Goal: Task Accomplishment & Management: Manage account settings

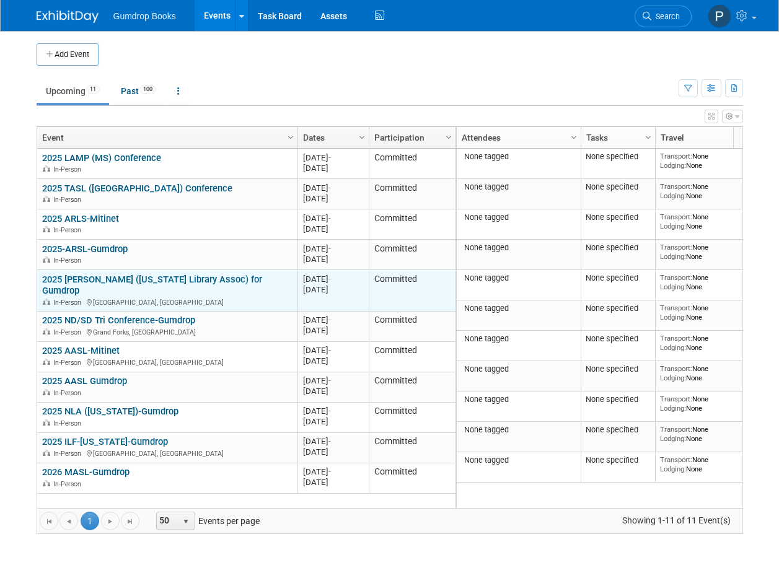
click at [247, 297] on div "In-Person [GEOGRAPHIC_DATA], [GEOGRAPHIC_DATA]" at bounding box center [167, 302] width 250 height 11
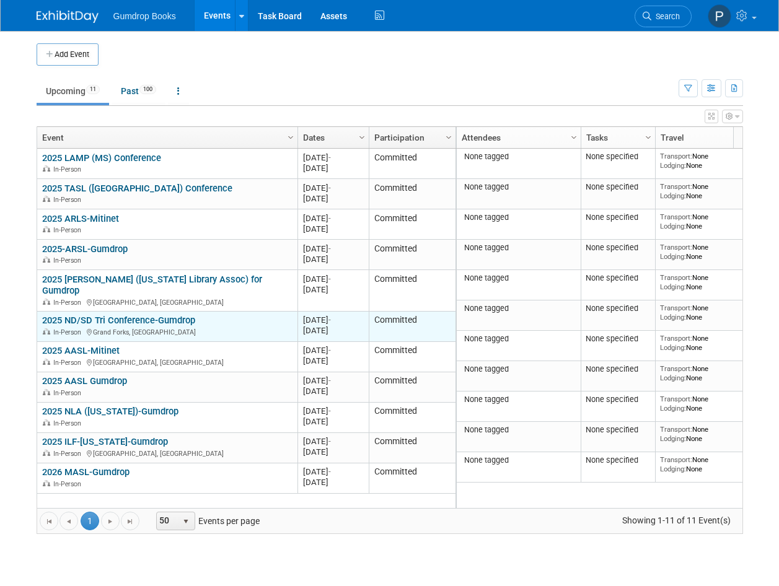
click at [250, 315] on div "2025 ND/SD Tri Conference-Gumdrop In-Person [GEOGRAPHIC_DATA], [GEOGRAPHIC_DATA]" at bounding box center [167, 326] width 250 height 22
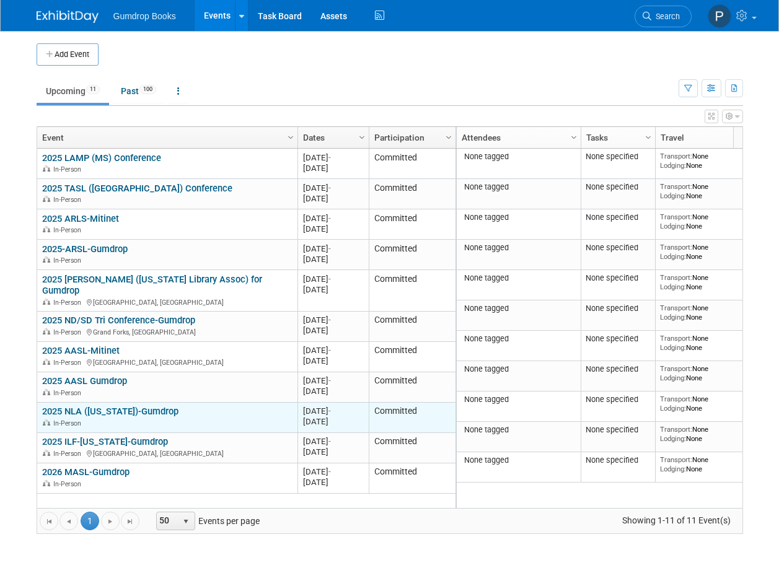
click at [234, 418] on div "In-Person" at bounding box center [167, 423] width 250 height 11
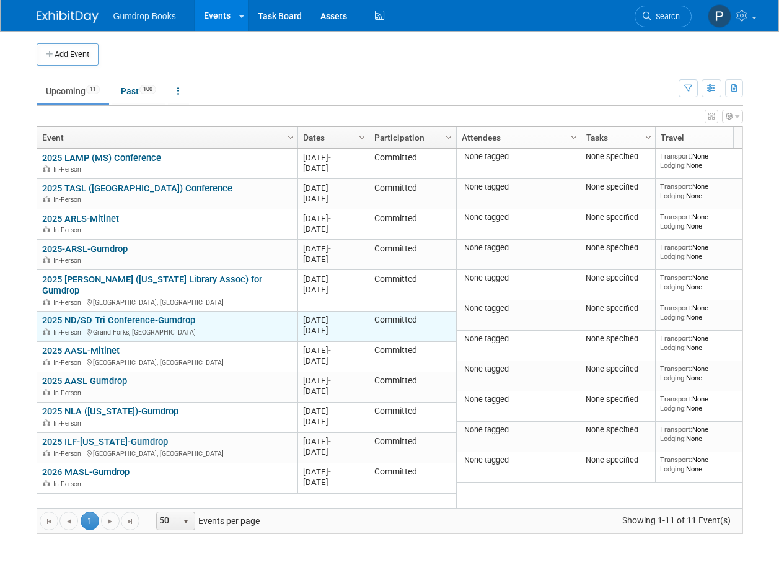
click at [232, 315] on div "2025 ND/SD Tri Conference-Gumdrop In-Person Grand Forks, ND" at bounding box center [167, 326] width 250 height 22
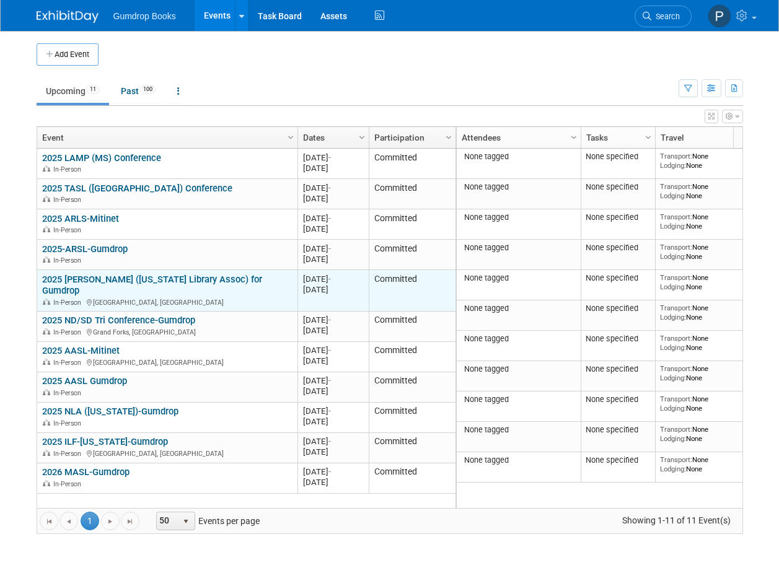
click at [231, 277] on div "2025 ILA (Iowa Library Assoc) for Gumdrop In-Person Sioux City, IA" at bounding box center [167, 290] width 250 height 33
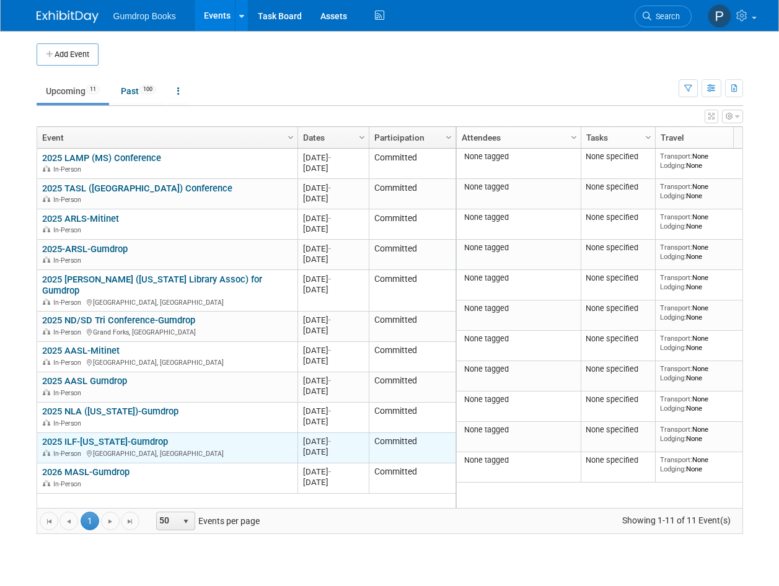
click at [245, 436] on div "2025 ILF-Indiana-Gumdrop In-Person Indianapolis, IN" at bounding box center [167, 447] width 250 height 22
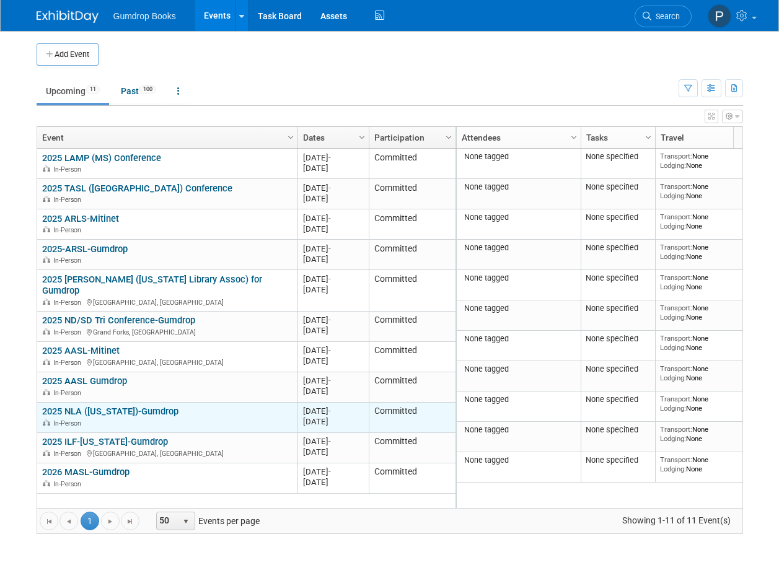
click at [242, 406] on div "2025 NLA (Nebraska)-Gumdrop In-Person" at bounding box center [167, 417] width 250 height 22
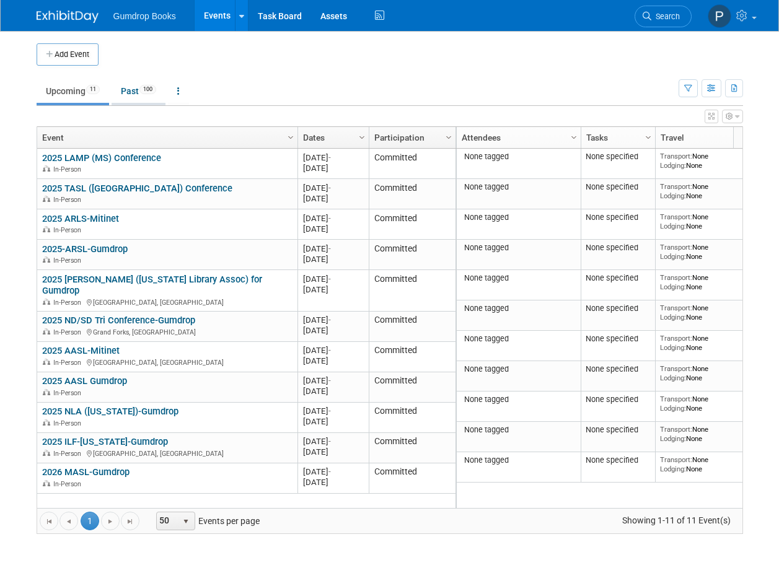
click at [131, 89] on link "Past 100" at bounding box center [139, 91] width 54 height 24
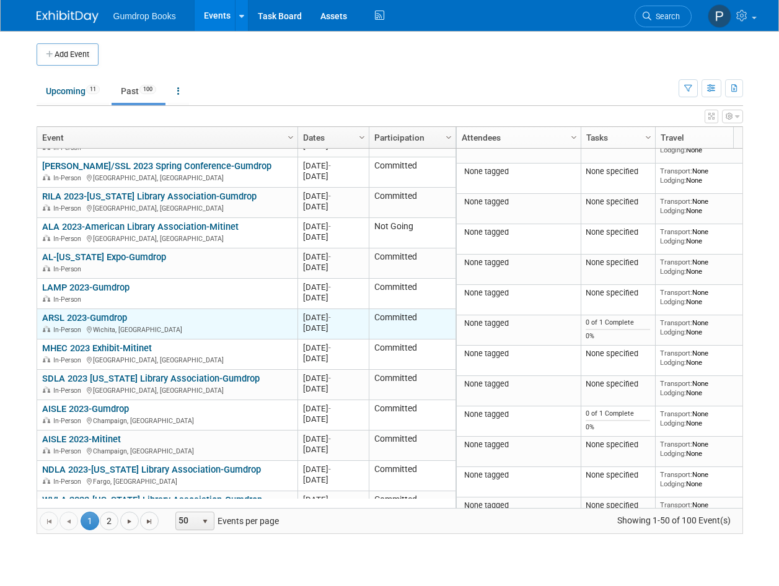
click at [215, 324] on div "In-Person Wichita, KS" at bounding box center [167, 329] width 250 height 11
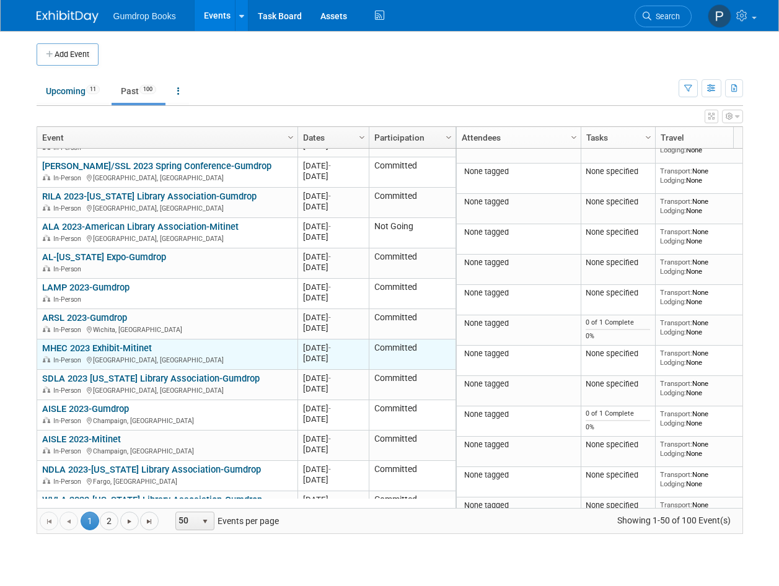
click at [218, 355] on div "In-Person Worcester, MA" at bounding box center [167, 360] width 250 height 11
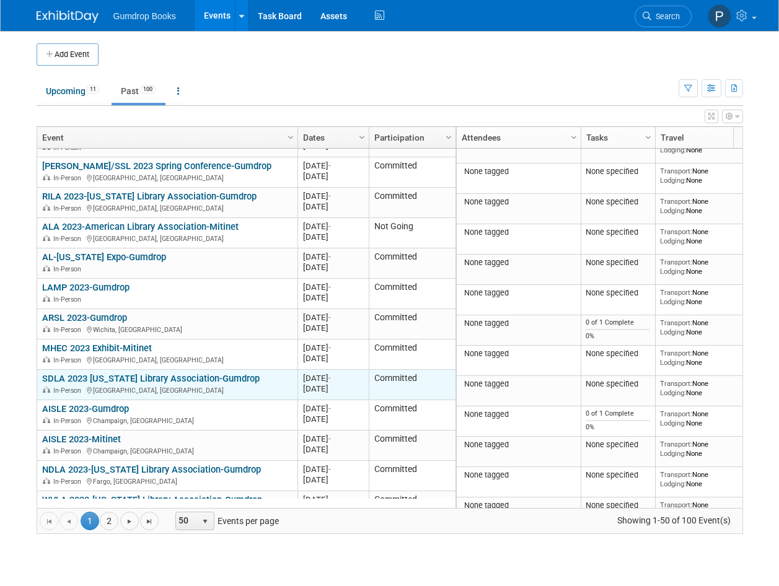
click at [249, 385] on div "In-Person Rapid City, SD" at bounding box center [167, 390] width 250 height 11
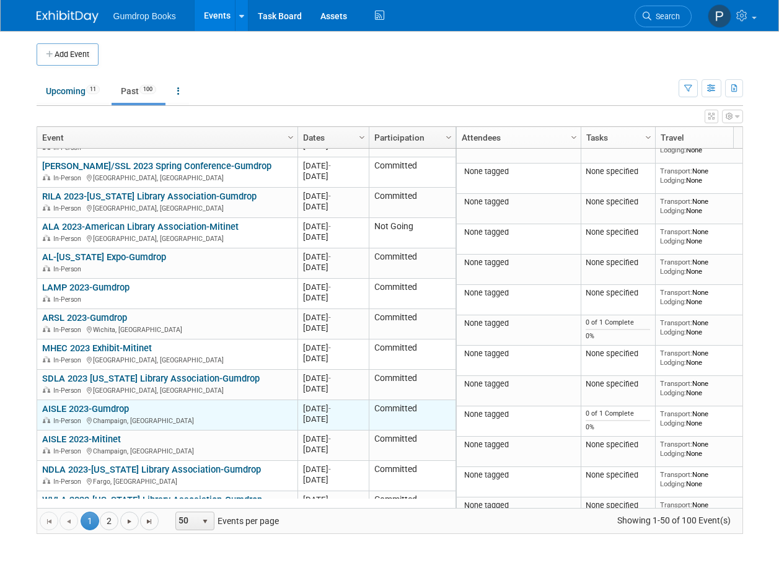
click at [260, 403] on div "AISLE 2023-Gumdrop In-Person Champaign, IL" at bounding box center [167, 414] width 250 height 22
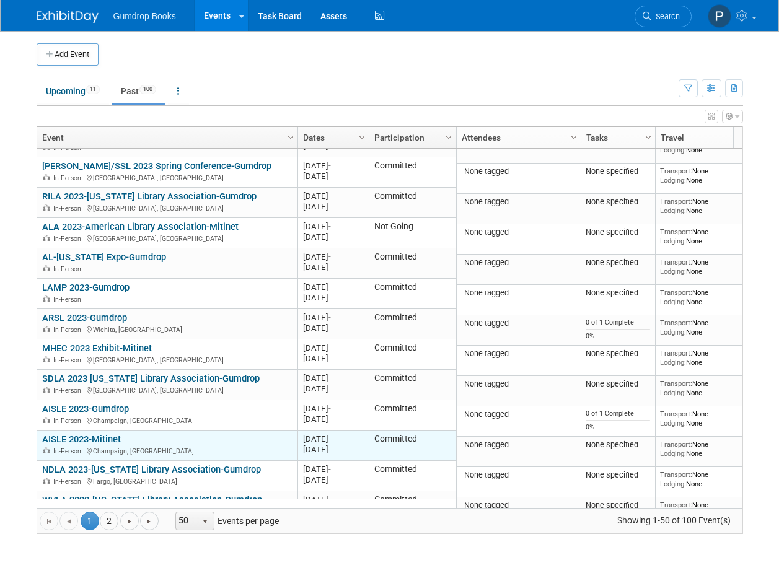
click at [254, 434] on div "AISLE 2023-Mitinet In-Person Champaign, IL" at bounding box center [167, 445] width 250 height 22
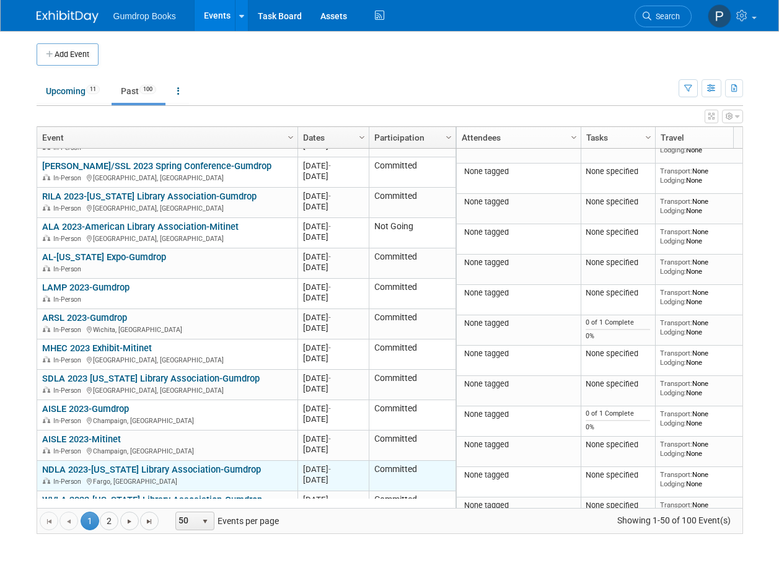
click at [255, 476] on div "In-Person Fargo, ND" at bounding box center [167, 481] width 250 height 11
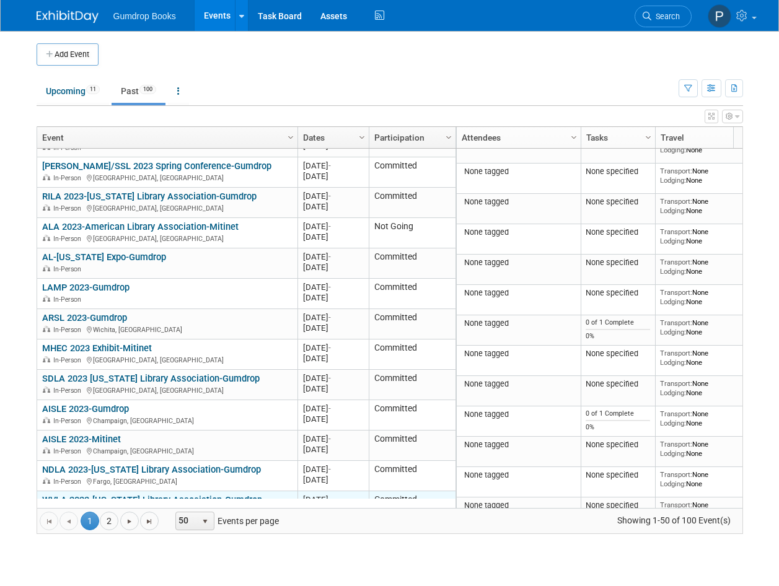
click at [264, 506] on div "In-Person Huntington, WV" at bounding box center [167, 511] width 250 height 11
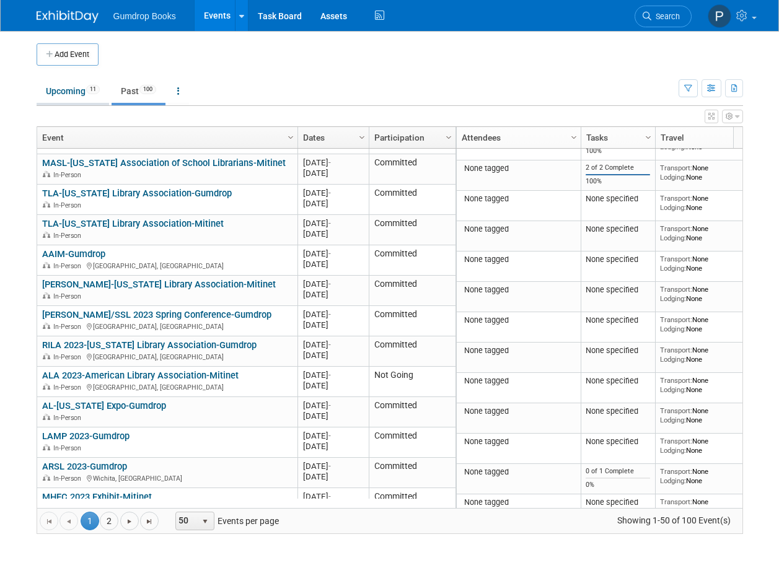
click at [63, 91] on link "Upcoming 11" at bounding box center [73, 91] width 73 height 24
click at [736, 89] on icon "button" at bounding box center [734, 89] width 7 height 8
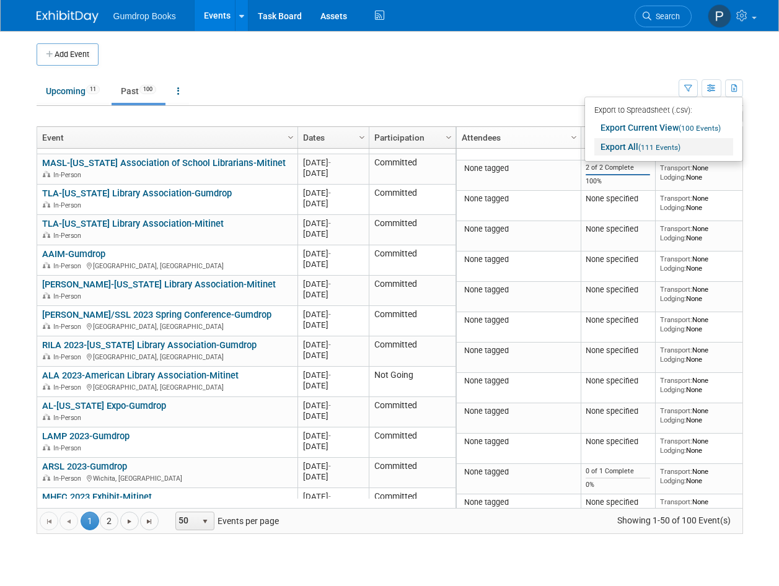
click at [626, 144] on link "Export All (111 Events)" at bounding box center [663, 146] width 139 height 17
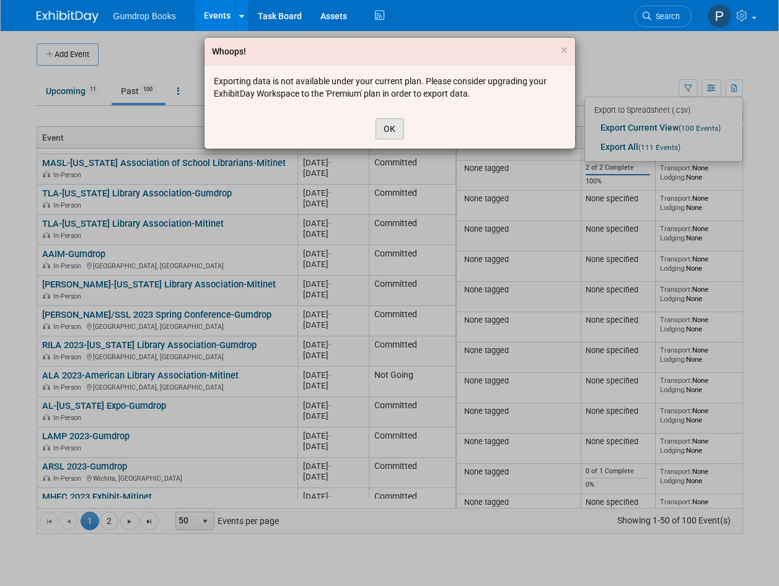
click at [392, 133] on button "OK" at bounding box center [390, 128] width 29 height 21
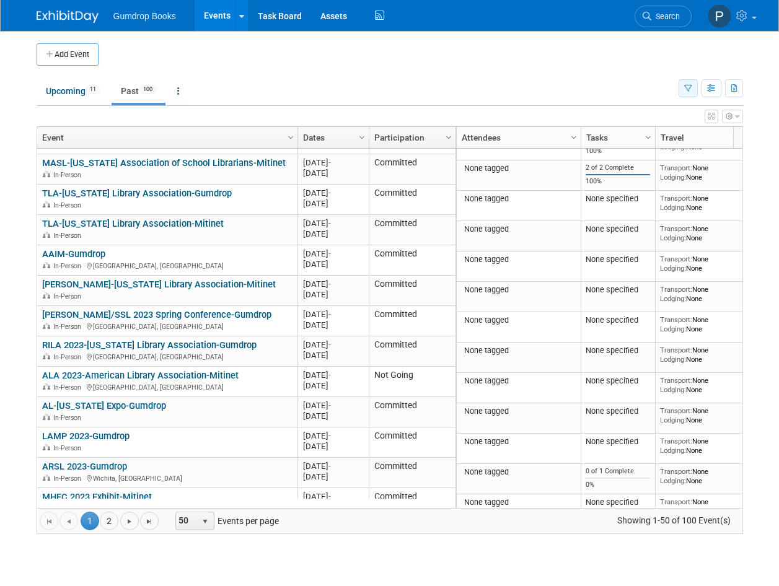
click at [687, 90] on icon "button" at bounding box center [688, 89] width 8 height 8
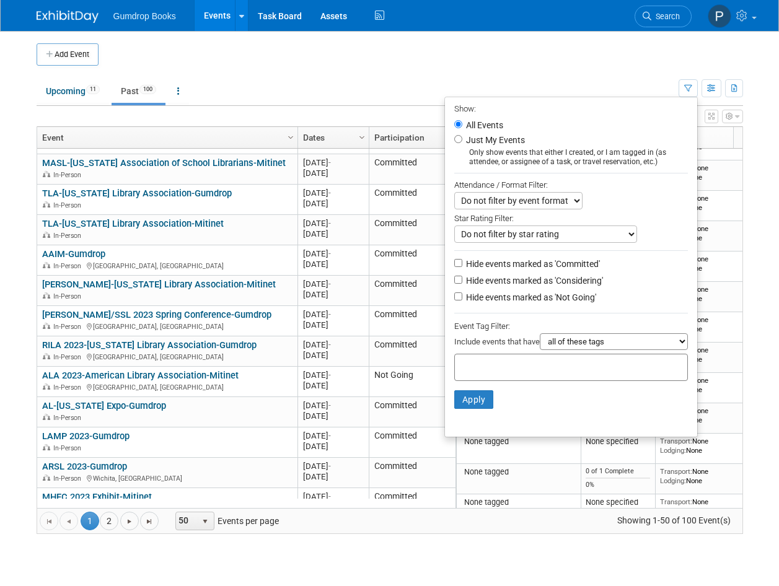
click at [547, 81] on ul "Upcoming 11 Past 100 All Events 111 Past and Upcoming Grouped Annually Events g…" at bounding box center [358, 92] width 642 height 28
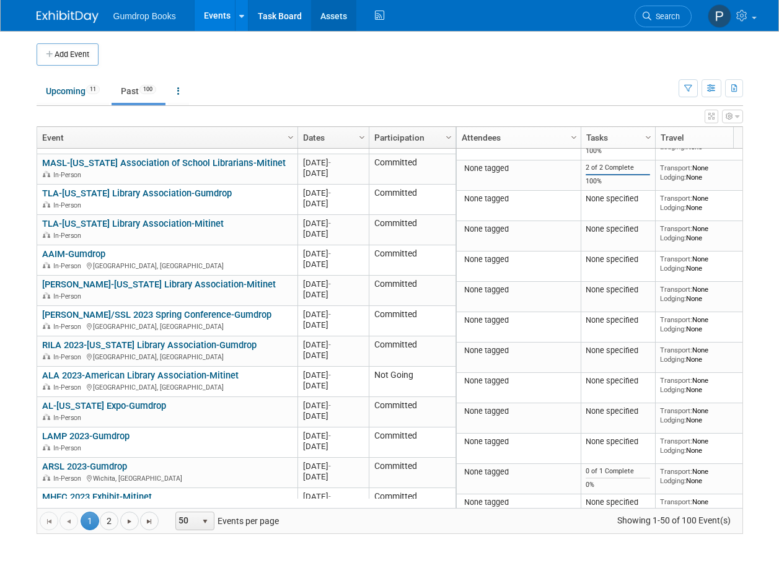
click at [330, 17] on link "Assets" at bounding box center [333, 15] width 45 height 31
click at [146, 13] on span "Gumdrop Books" at bounding box center [144, 16] width 63 height 10
click at [69, 90] on link "Upcoming 11" at bounding box center [73, 91] width 73 height 24
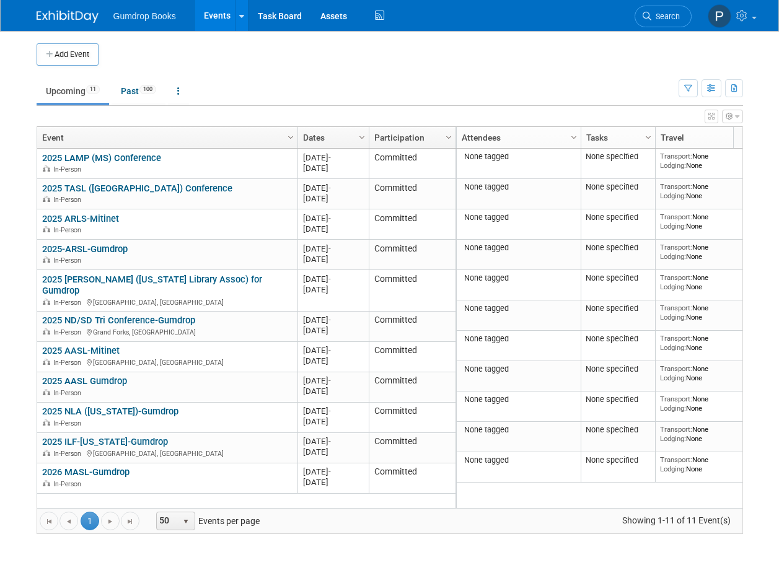
click at [710, 118] on icon "button" at bounding box center [711, 116] width 6 height 7
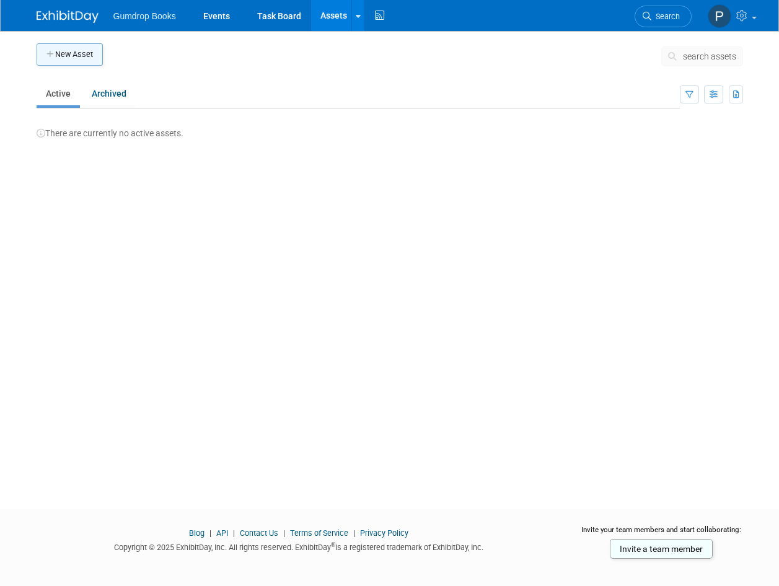
click at [75, 49] on button "New Asset" at bounding box center [70, 54] width 66 height 22
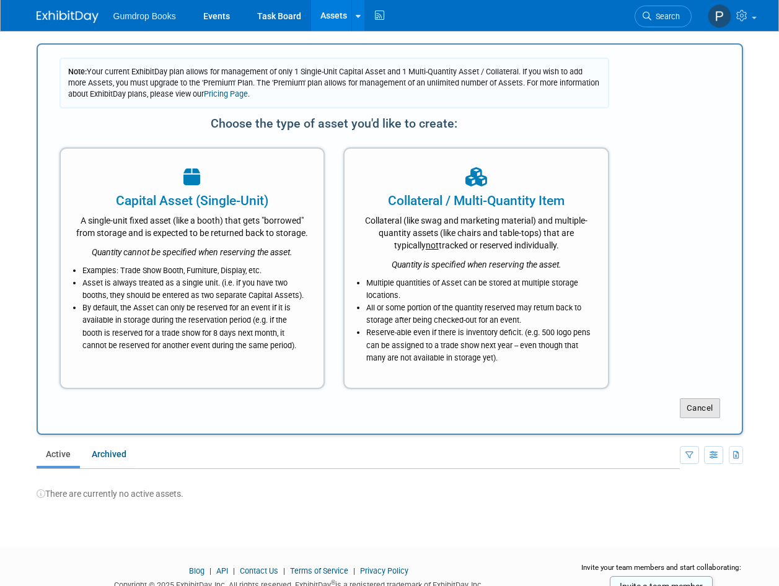
click at [714, 412] on button "Cancel" at bounding box center [700, 409] width 40 height 20
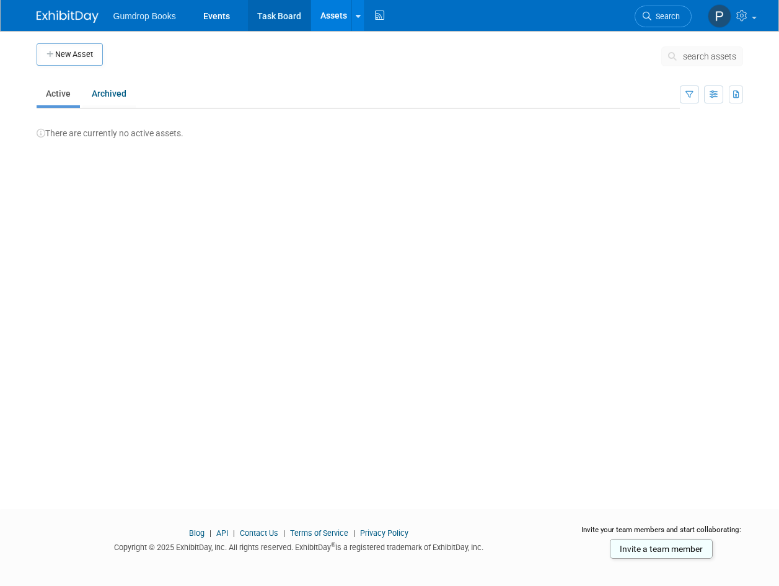
click at [280, 16] on link "Task Board" at bounding box center [279, 15] width 63 height 31
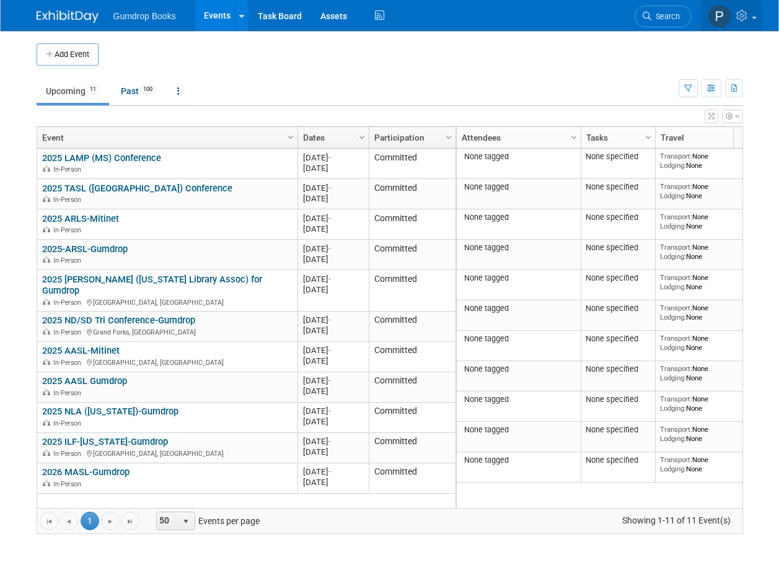
click at [741, 14] on icon at bounding box center [743, 15] width 14 height 11
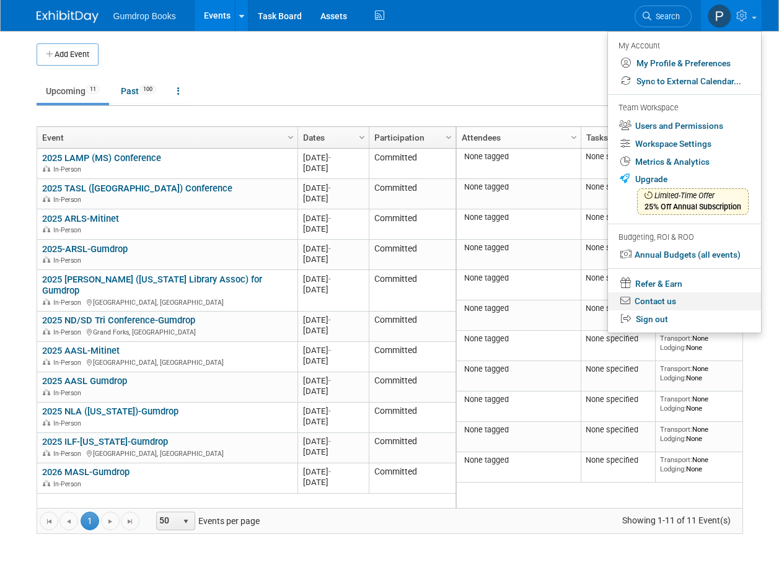
click at [663, 298] on link "Contact us" at bounding box center [684, 302] width 153 height 18
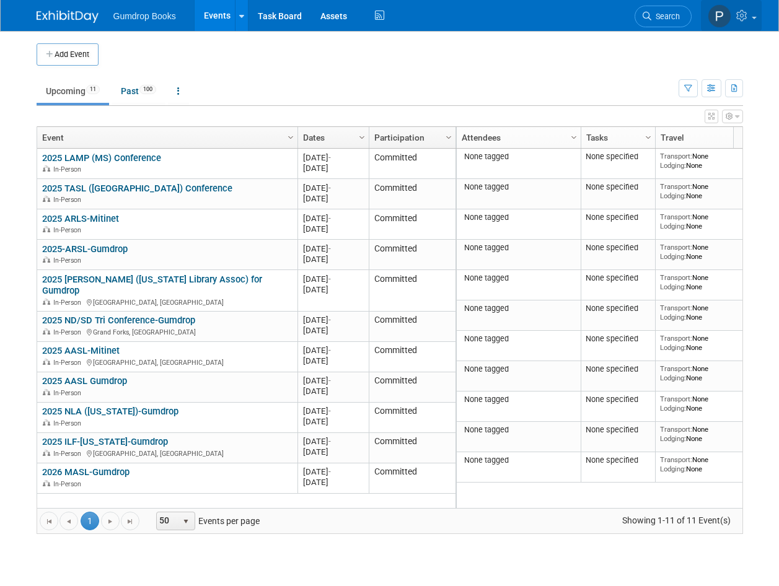
click at [741, 12] on icon at bounding box center [743, 15] width 14 height 11
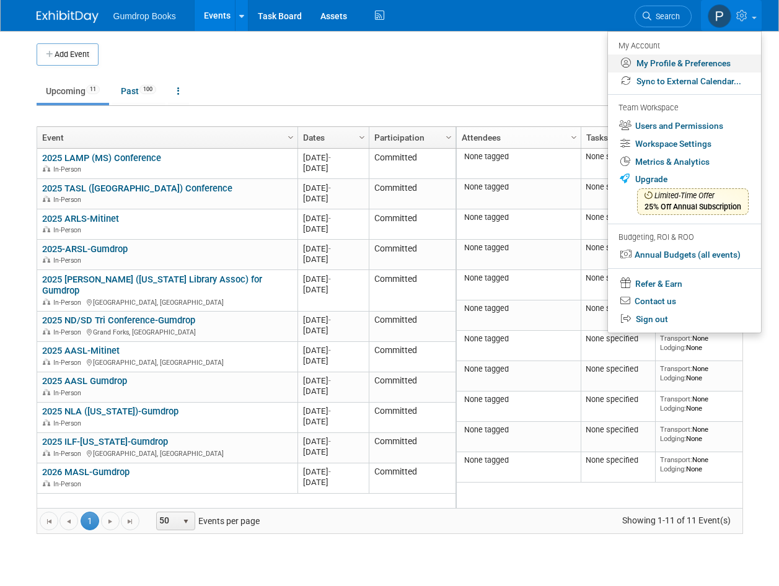
click at [656, 63] on link "My Profile & Preferences" at bounding box center [684, 64] width 153 height 18
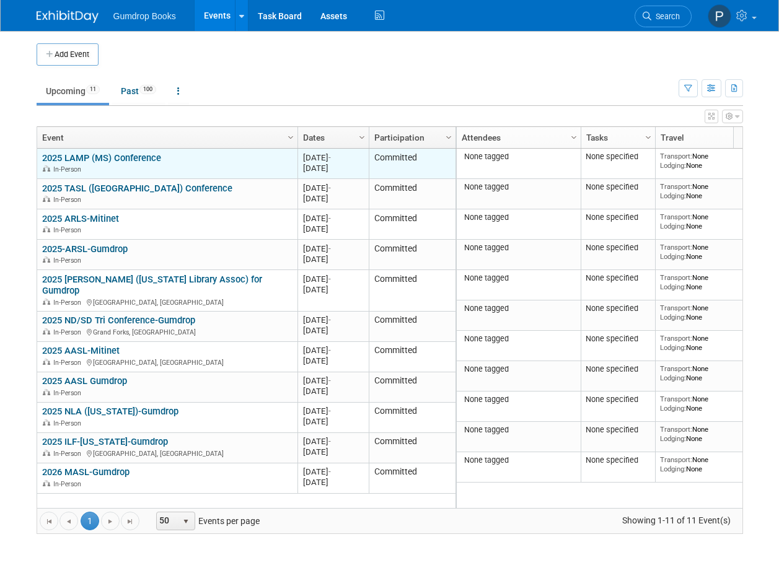
click at [213, 159] on div "2025 LAMP (MS) Conference In-Person" at bounding box center [167, 163] width 250 height 22
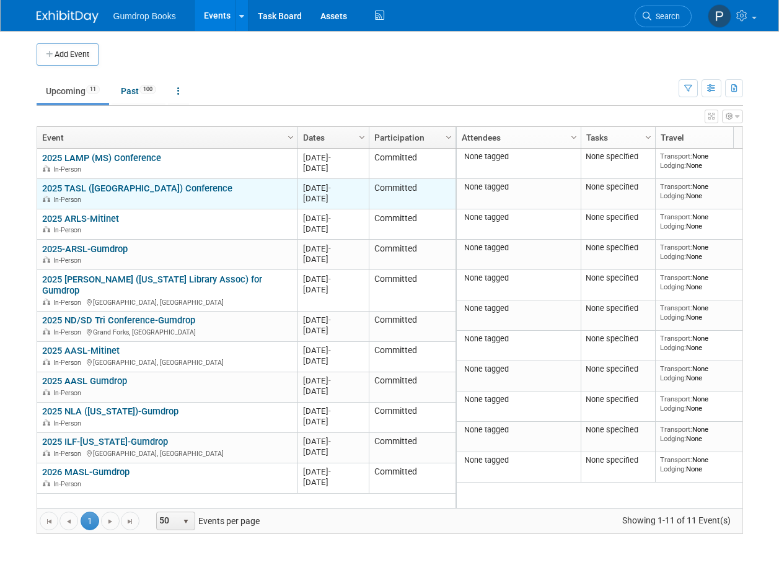
click at [241, 197] on div "In-Person" at bounding box center [167, 199] width 250 height 11
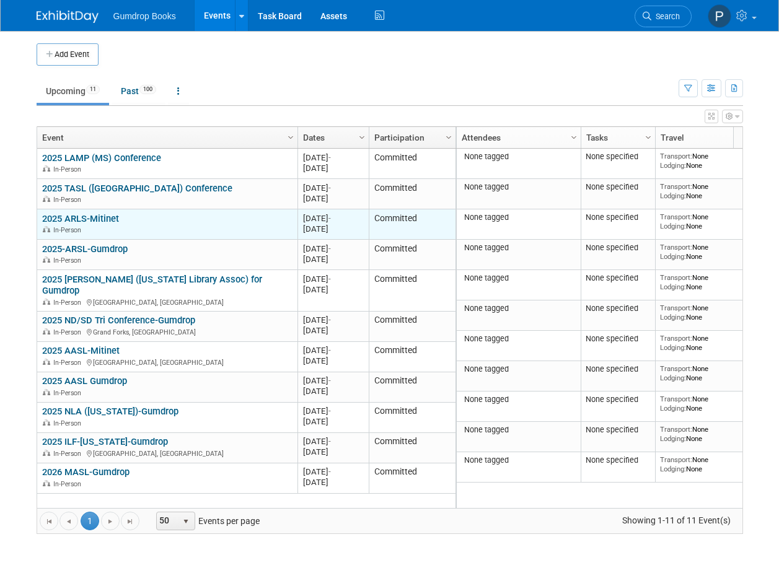
click at [255, 229] on div "In-Person" at bounding box center [167, 229] width 250 height 11
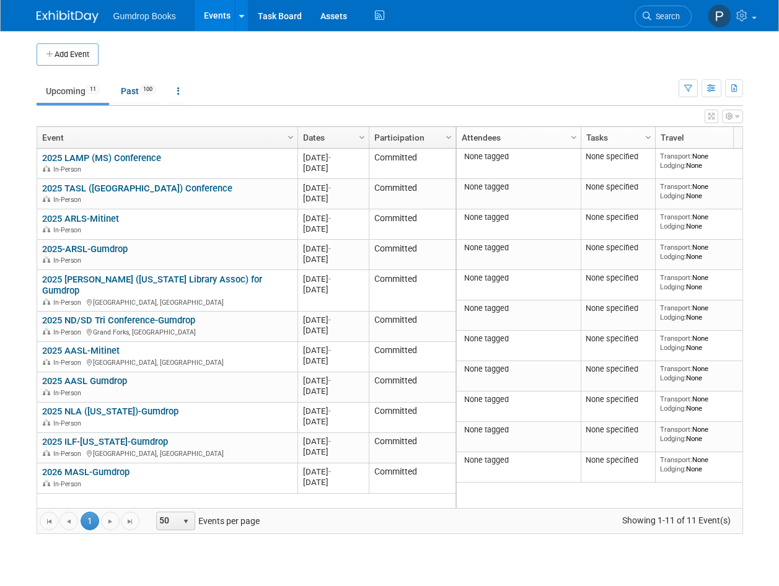
click at [148, 15] on span "Gumdrop Books" at bounding box center [144, 16] width 63 height 10
click at [392, 74] on td "Upcoming 11 Past 100 All Events 111 Past and Upcoming Grouped Annually Events g…" at bounding box center [358, 86] width 642 height 40
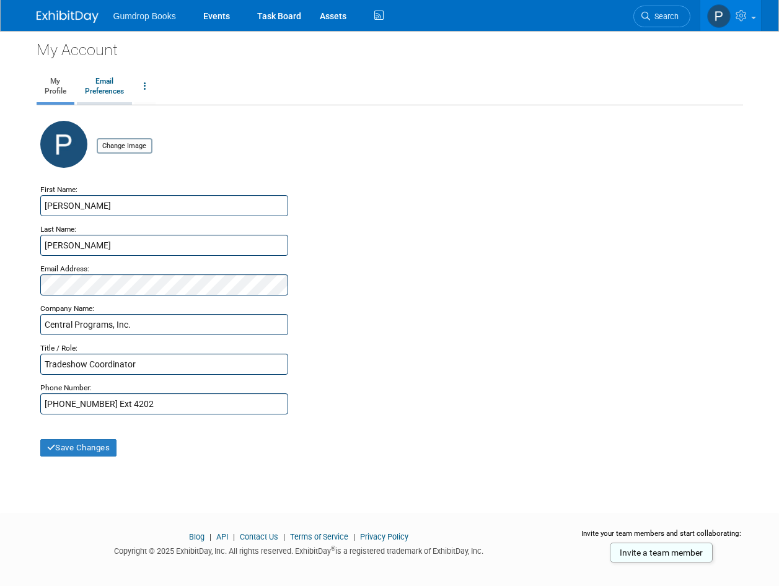
click at [99, 85] on link "Email Preferences" at bounding box center [104, 86] width 55 height 31
